Goal: Transaction & Acquisition: Purchase product/service

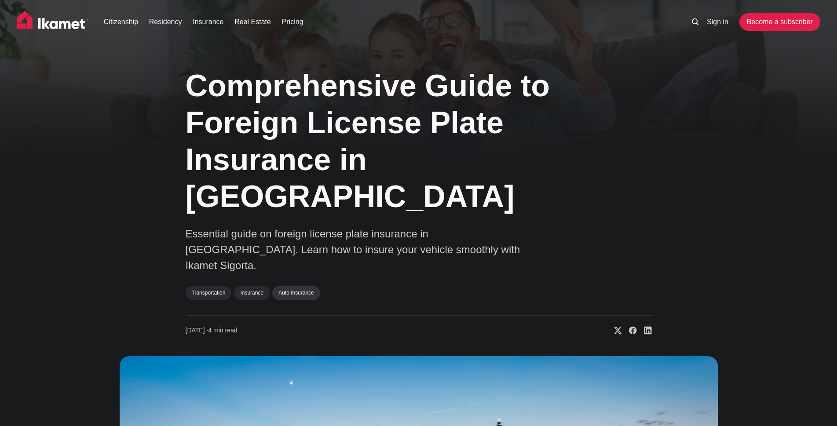
click at [291, 286] on link "Auto Insurance" at bounding box center [296, 292] width 48 height 13
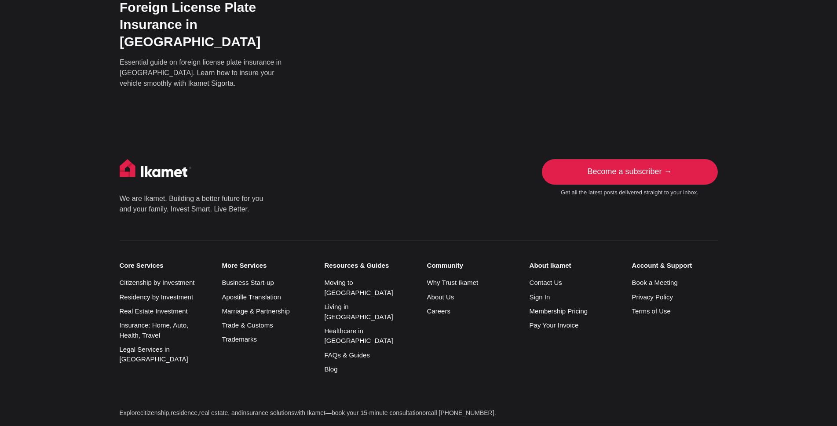
scroll to position [212, 0]
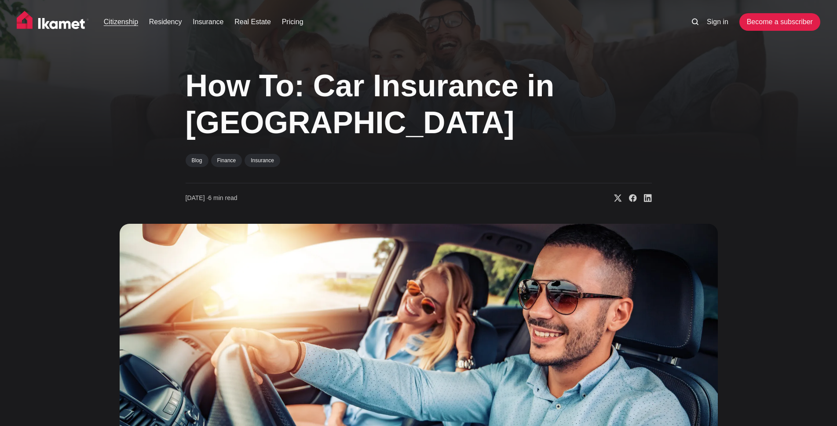
click at [131, 24] on link "Citizenship" at bounding box center [121, 22] width 34 height 11
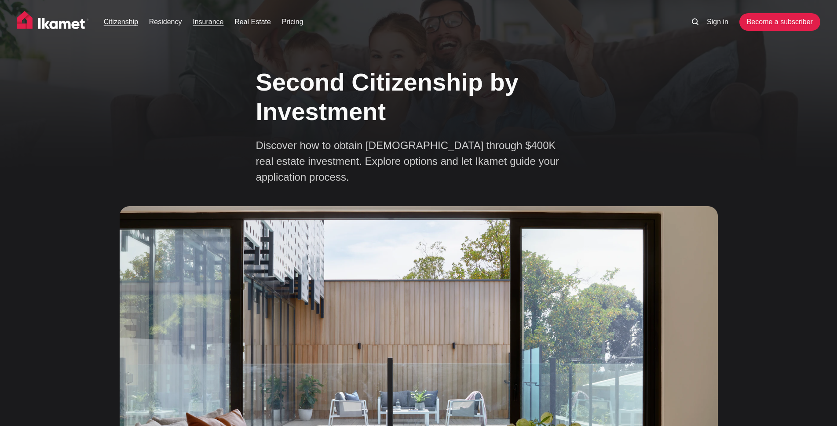
click at [201, 22] on link "Insurance" at bounding box center [208, 22] width 31 height 11
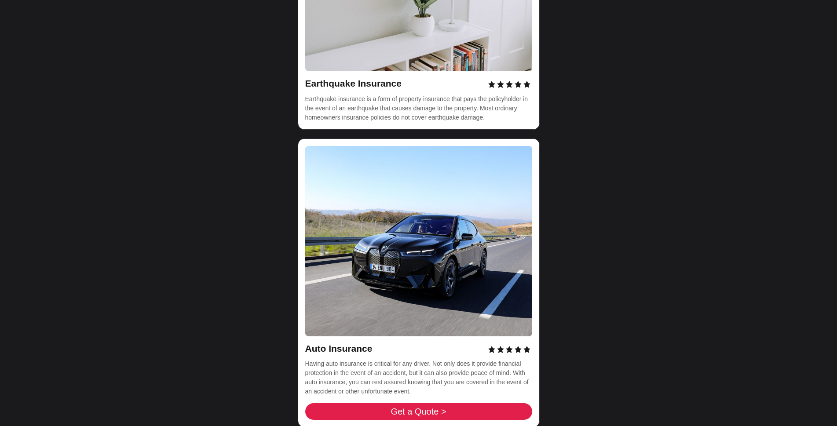
scroll to position [2904, 0]
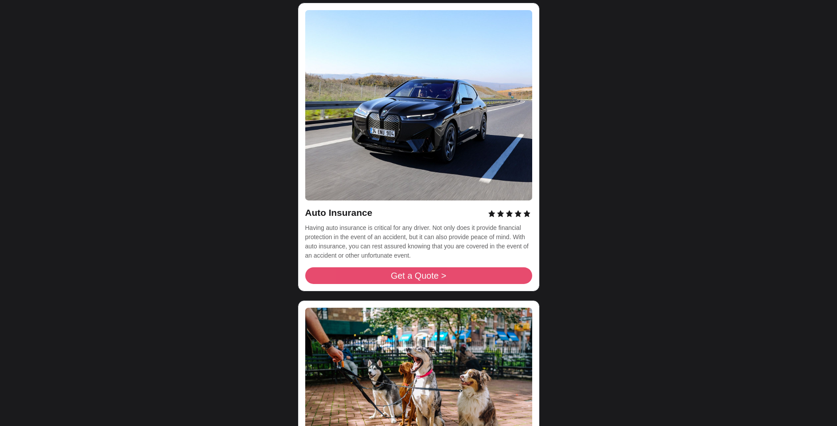
click at [400, 271] on span "Get a Quote >" at bounding box center [418, 275] width 55 height 9
